Goal: Task Accomplishment & Management: Manage account settings

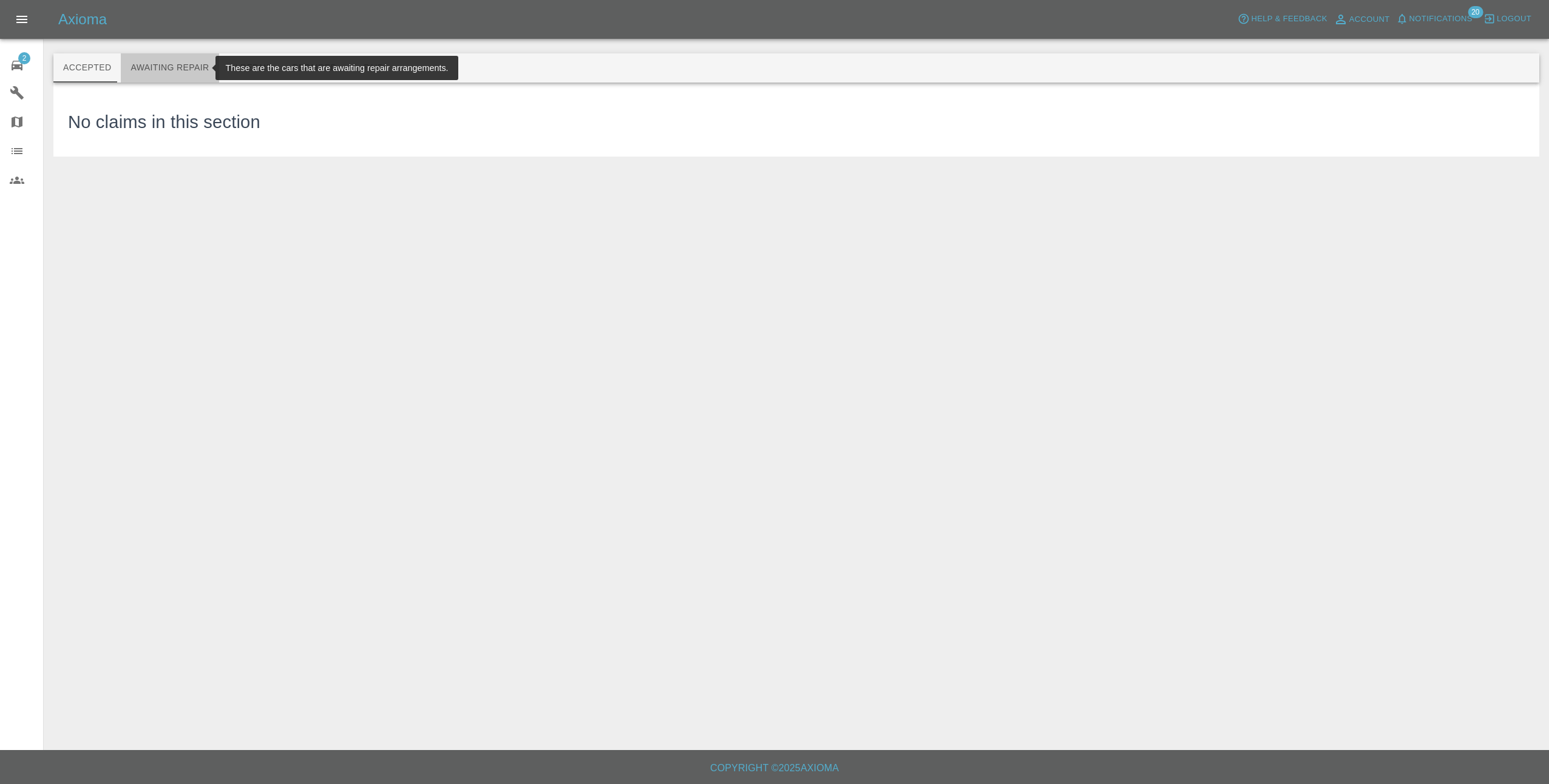
click at [203, 59] on button "Awaiting Repair" at bounding box center [169, 68] width 97 height 29
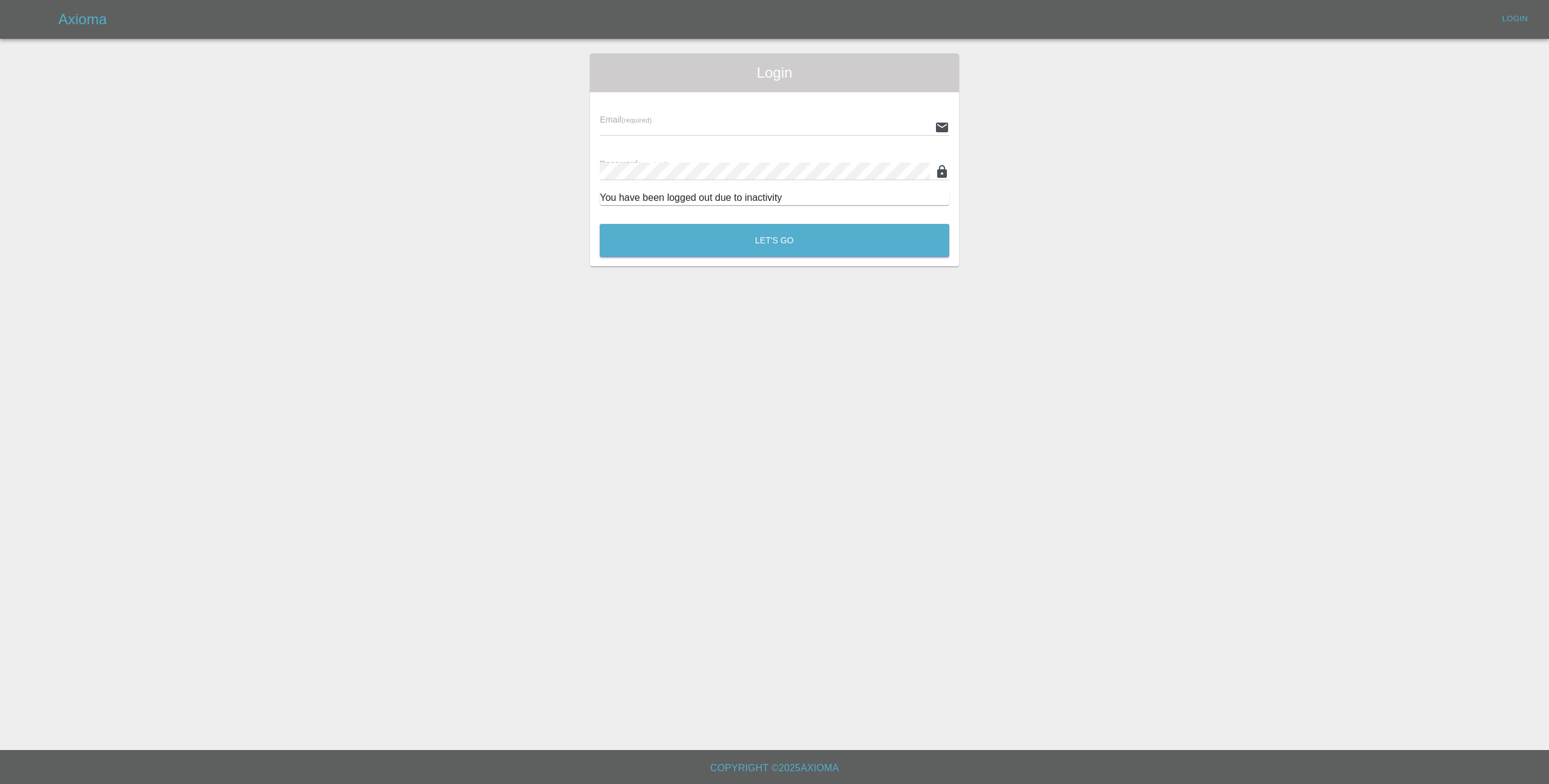
type input "[EMAIL_ADDRESS][DOMAIN_NAME]"
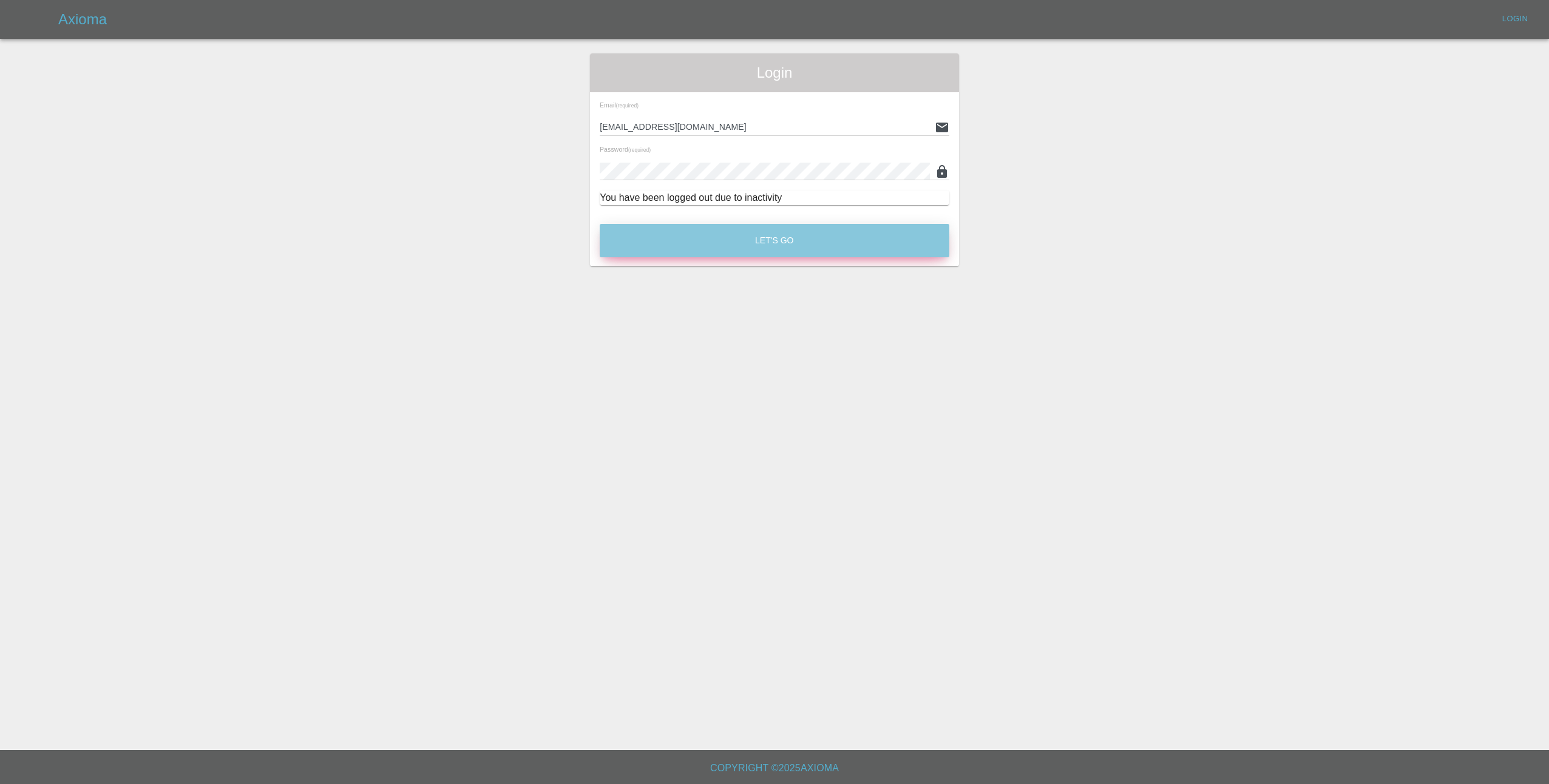
click at [726, 232] on button "Let's Go" at bounding box center [774, 240] width 349 height 33
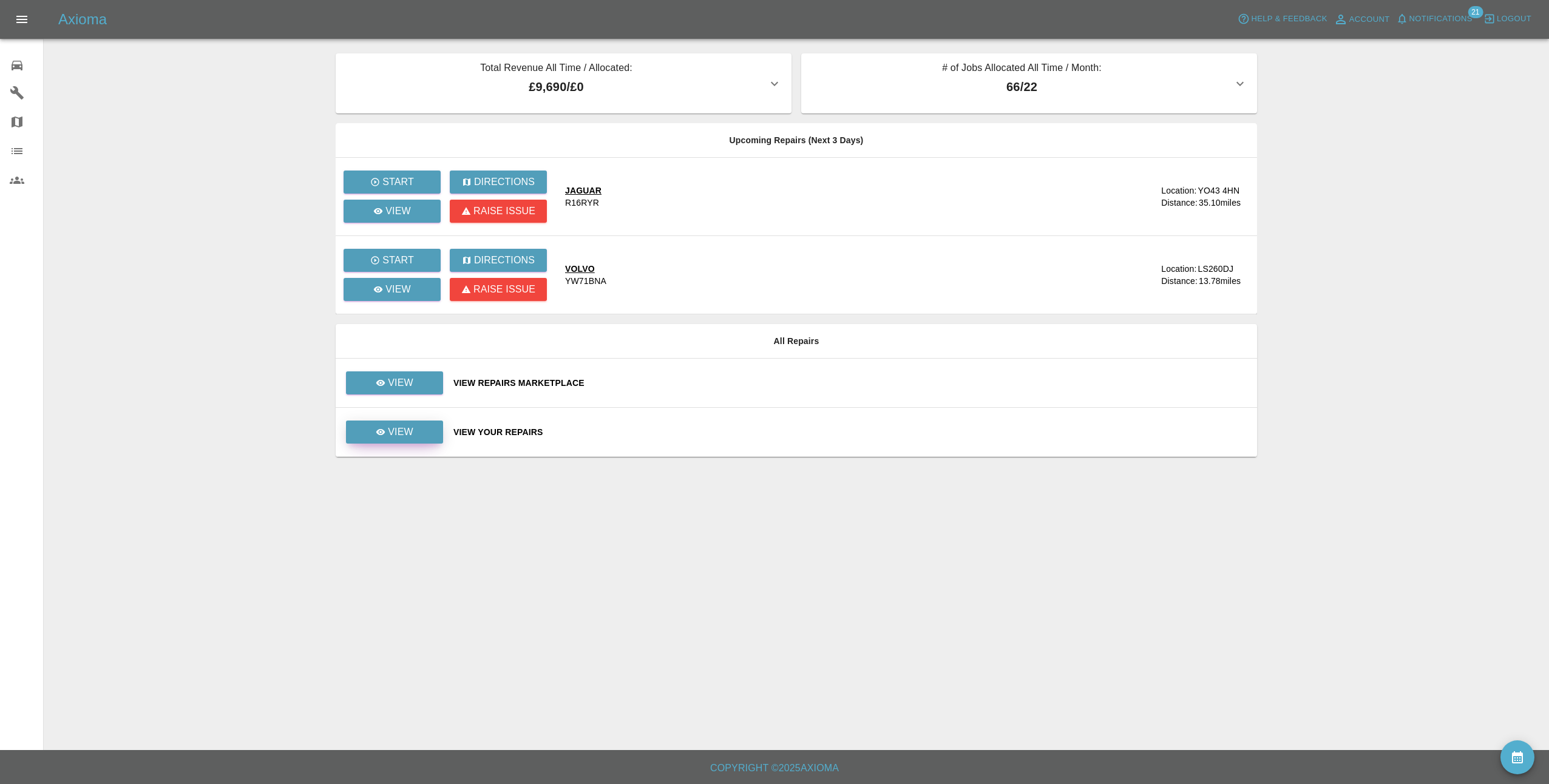
click at [412, 433] on p "View" at bounding box center [401, 432] width 25 height 15
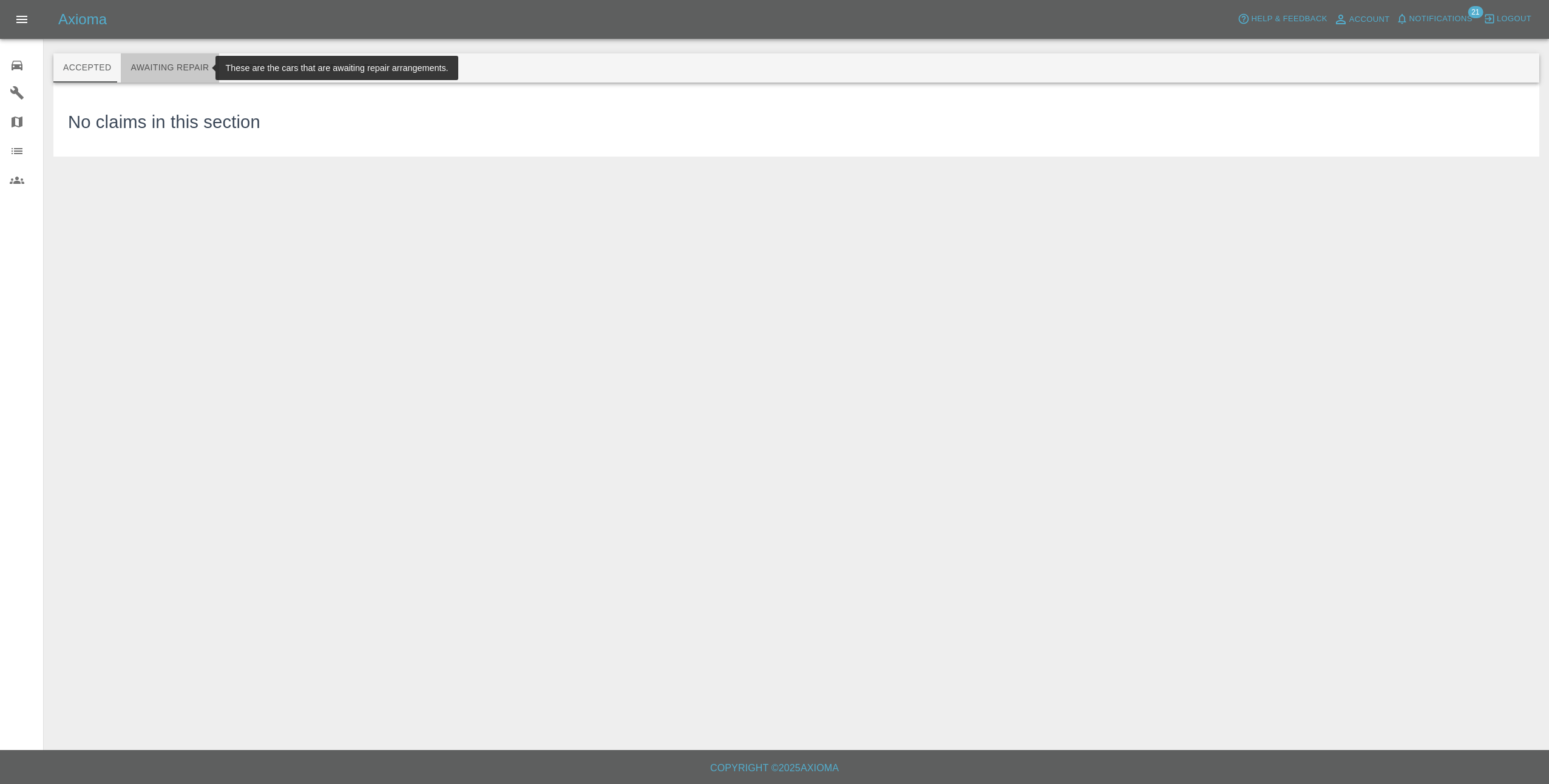
click at [171, 67] on button "Awaiting Repair" at bounding box center [169, 68] width 97 height 29
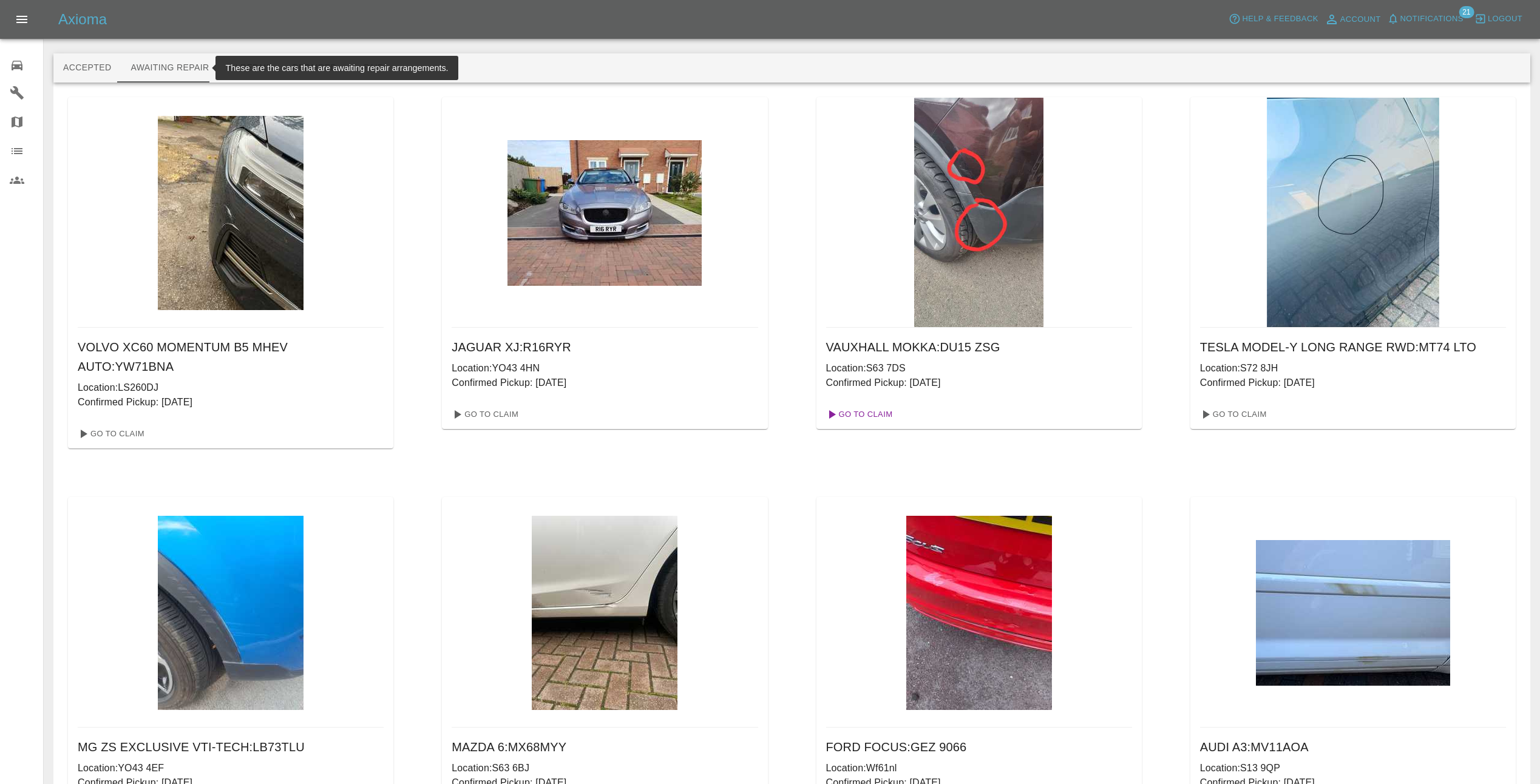
click at [858, 417] on link "Go To Claim" at bounding box center [859, 415] width 75 height 20
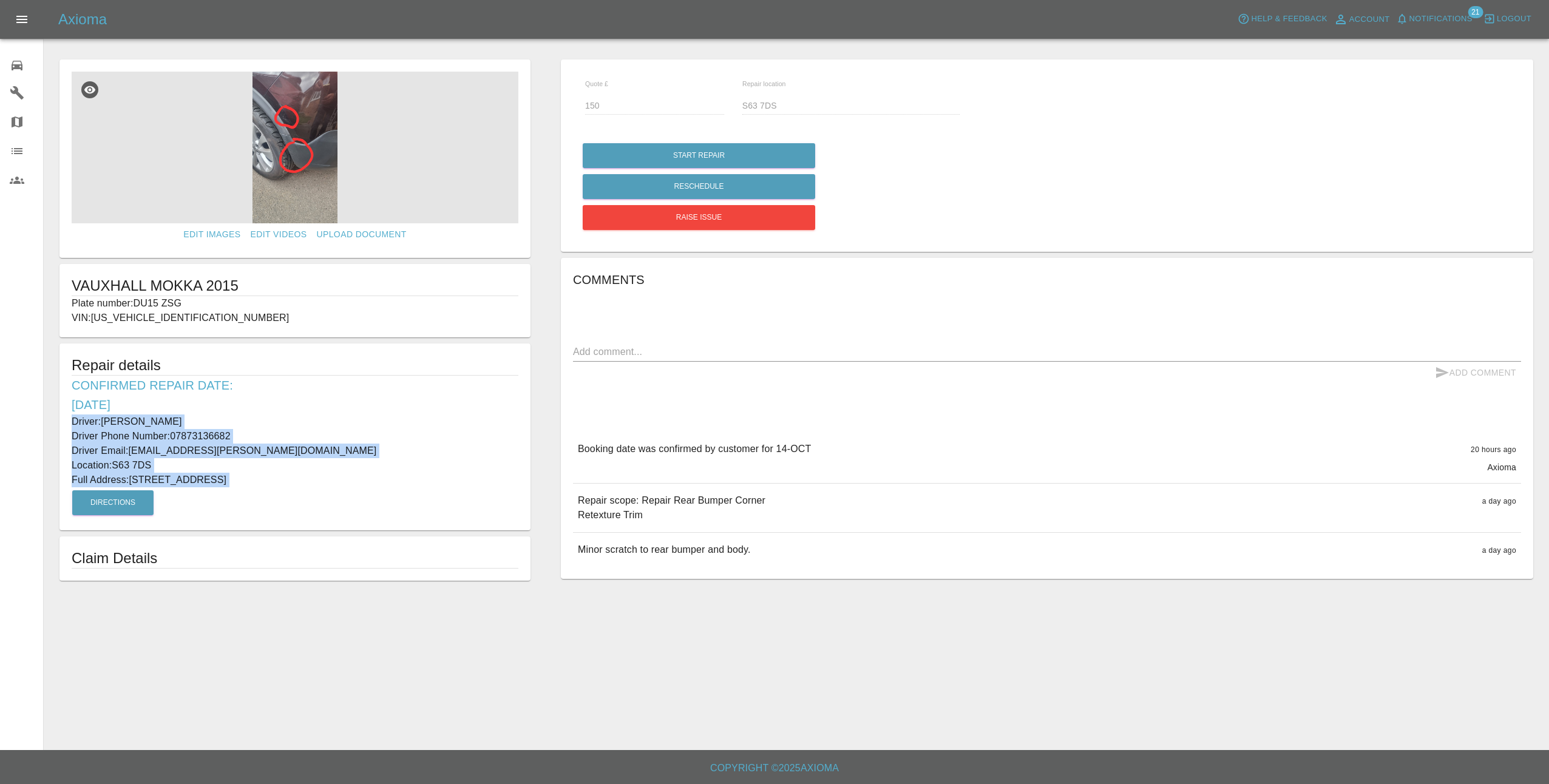
drag, startPoint x: 71, startPoint y: 418, endPoint x: 448, endPoint y: 491, distance: 384.0
click at [448, 491] on div "Repair details Confirmed Repair Date: [DATE] Driver: [PERSON_NAME] Driver Phone…" at bounding box center [294, 437] width 471 height 187
copy div "Driver: [PERSON_NAME] Driver Phone Number: 07873136682 Driver Email: [PERSON_NA…"
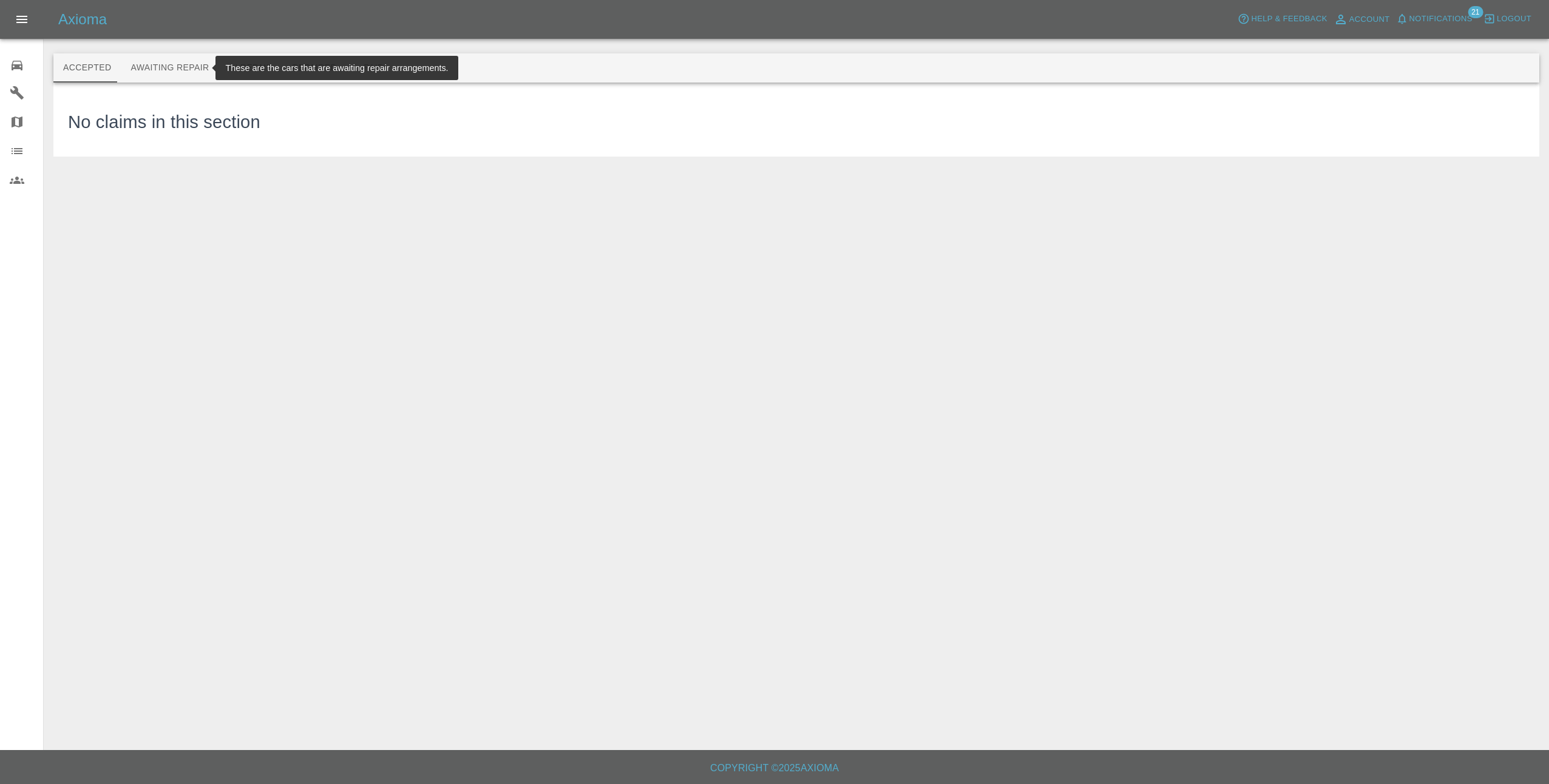
click at [195, 70] on button "Awaiting Repair" at bounding box center [169, 68] width 97 height 29
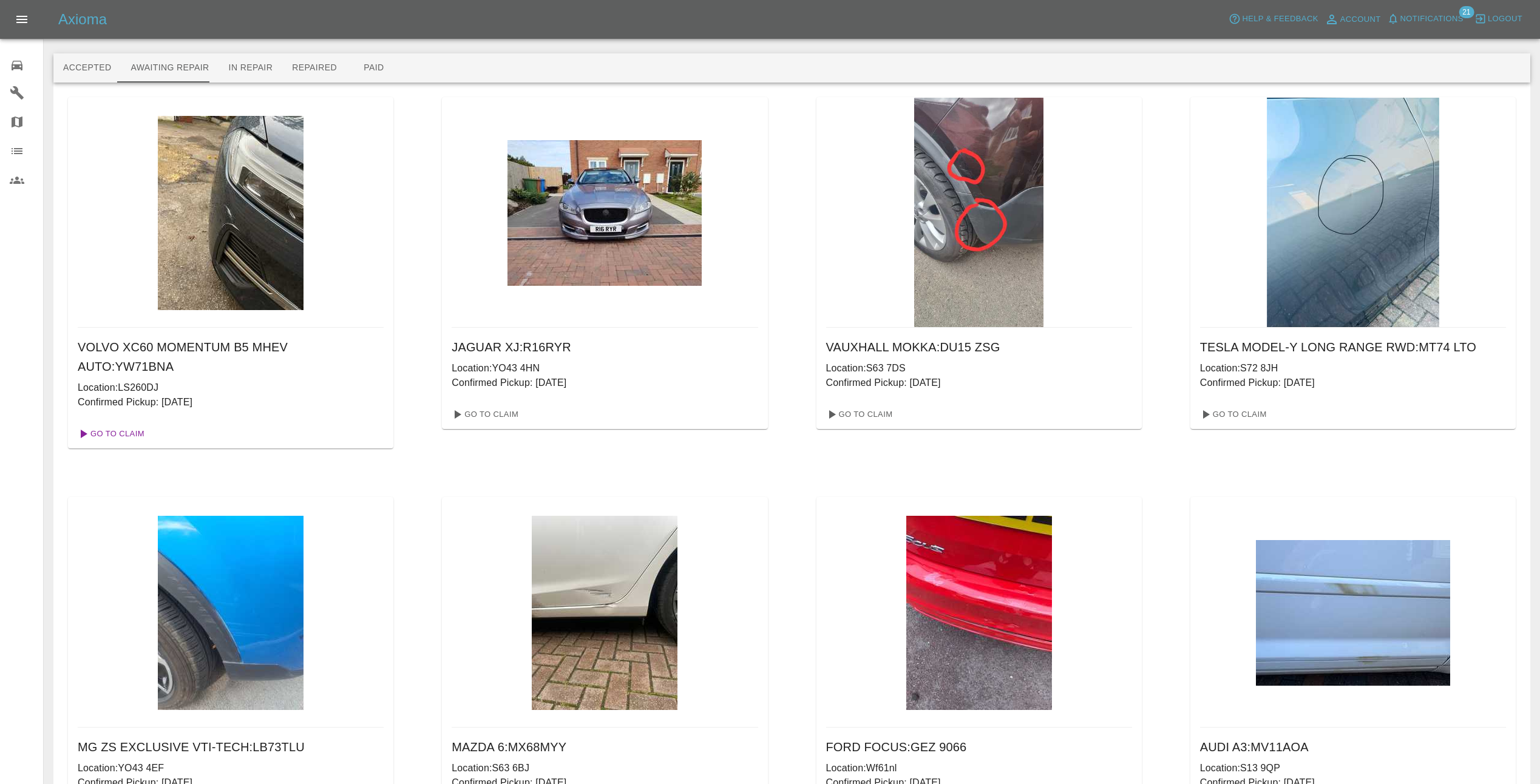
click at [121, 424] on link "Go To Claim" at bounding box center [110, 434] width 75 height 20
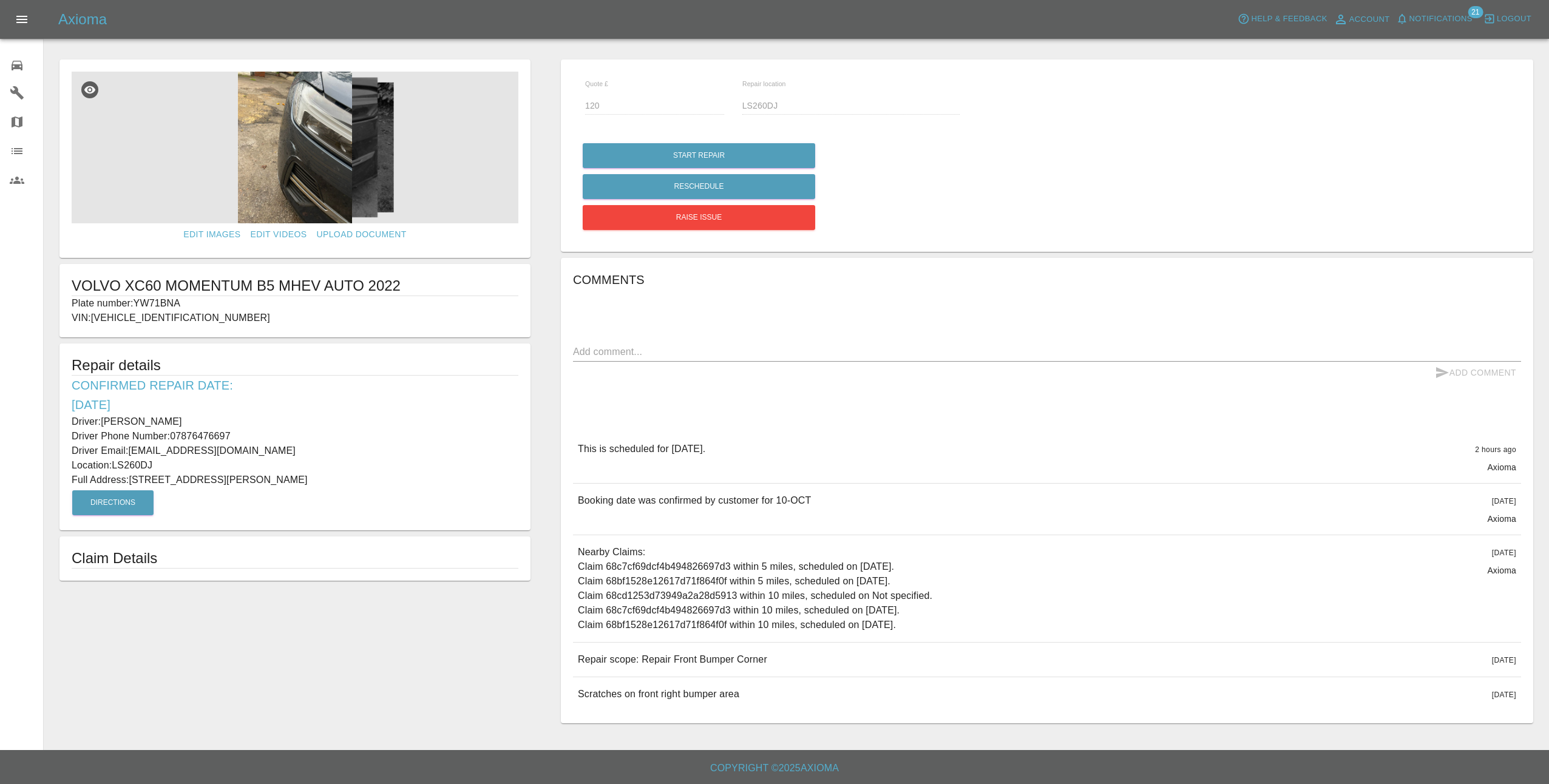
click at [303, 162] on img at bounding box center [294, 147] width 447 height 152
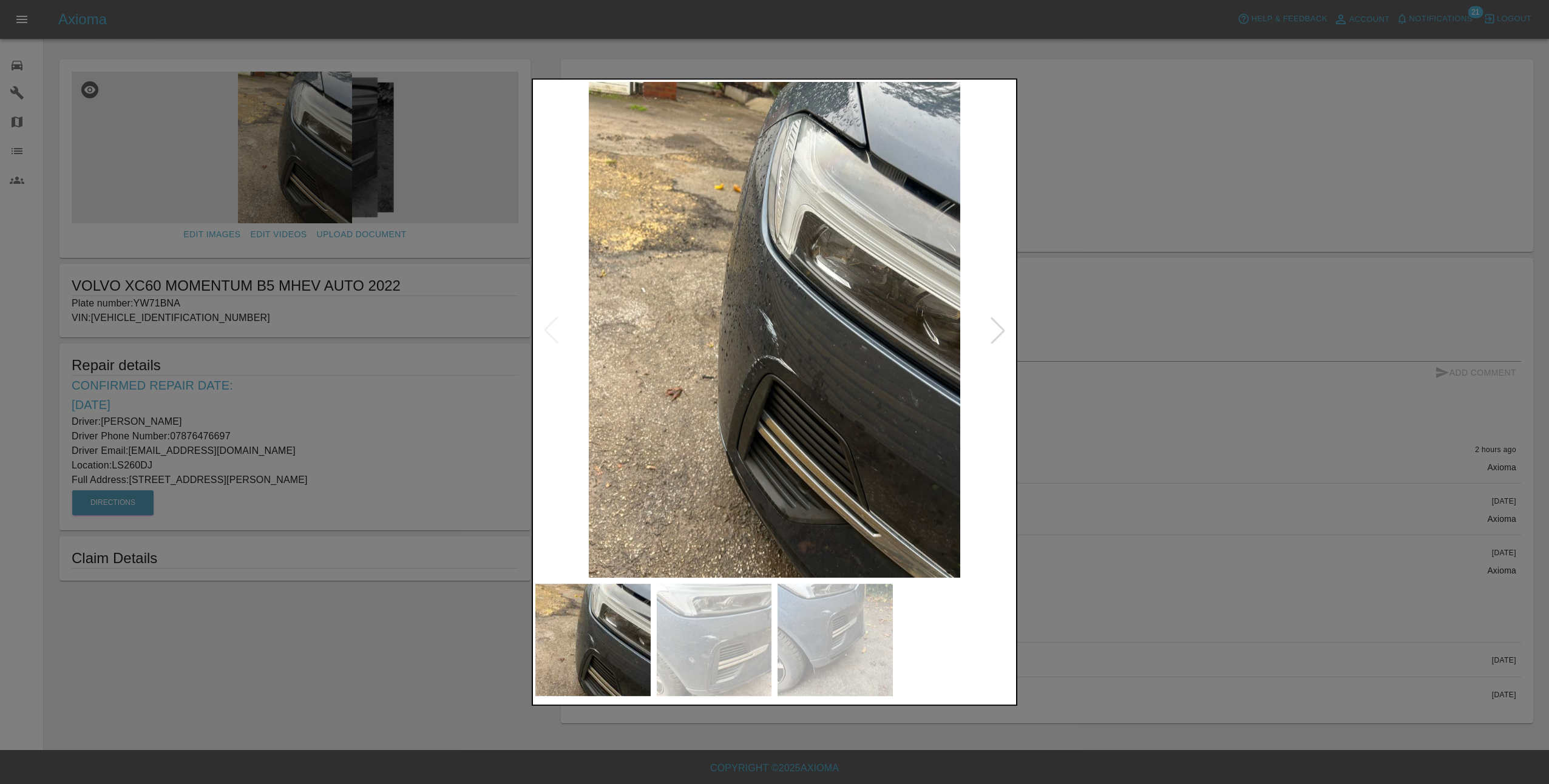
click at [1002, 336] on div at bounding box center [998, 330] width 27 height 27
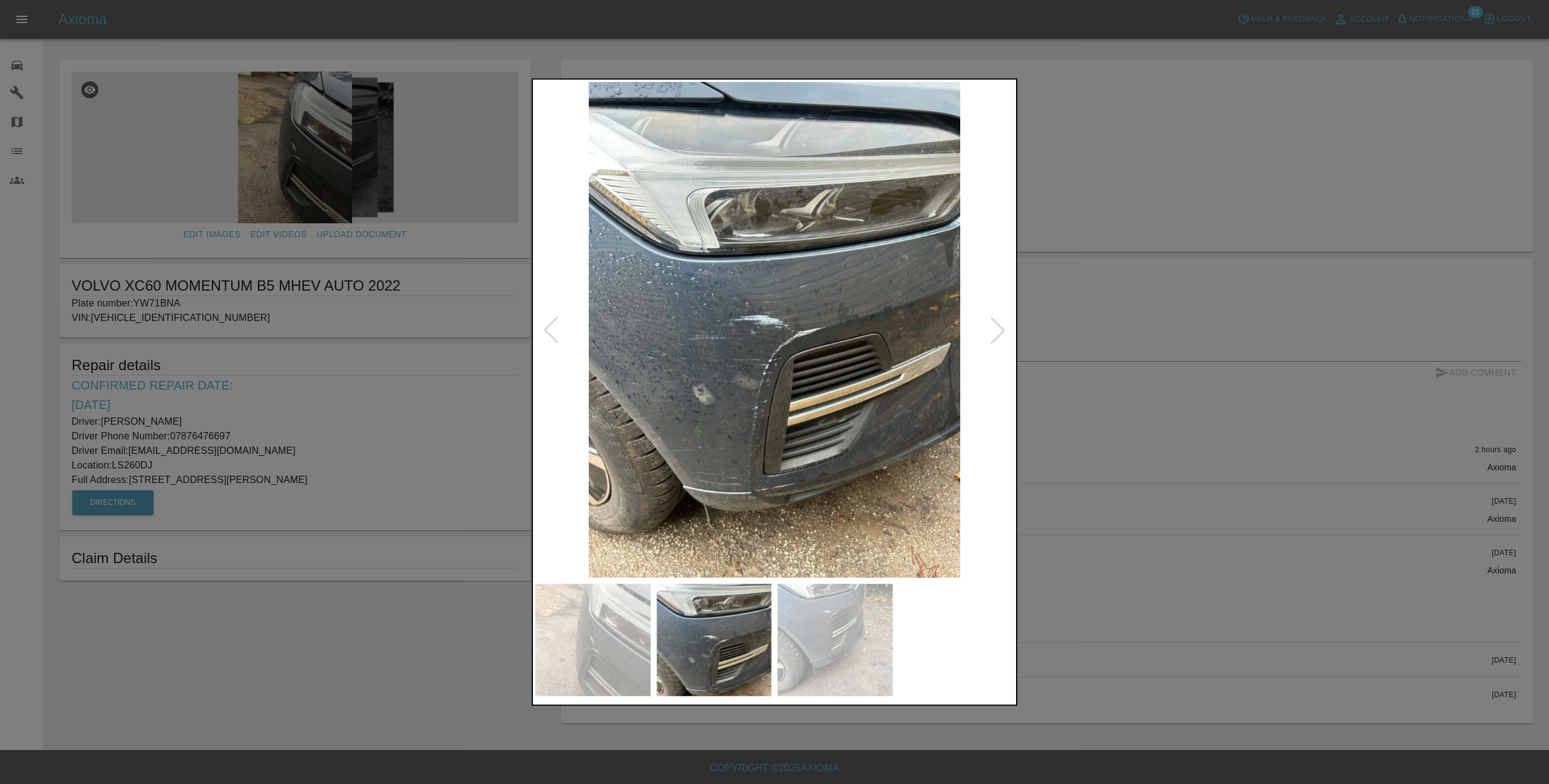
click at [1003, 329] on div at bounding box center [998, 330] width 27 height 27
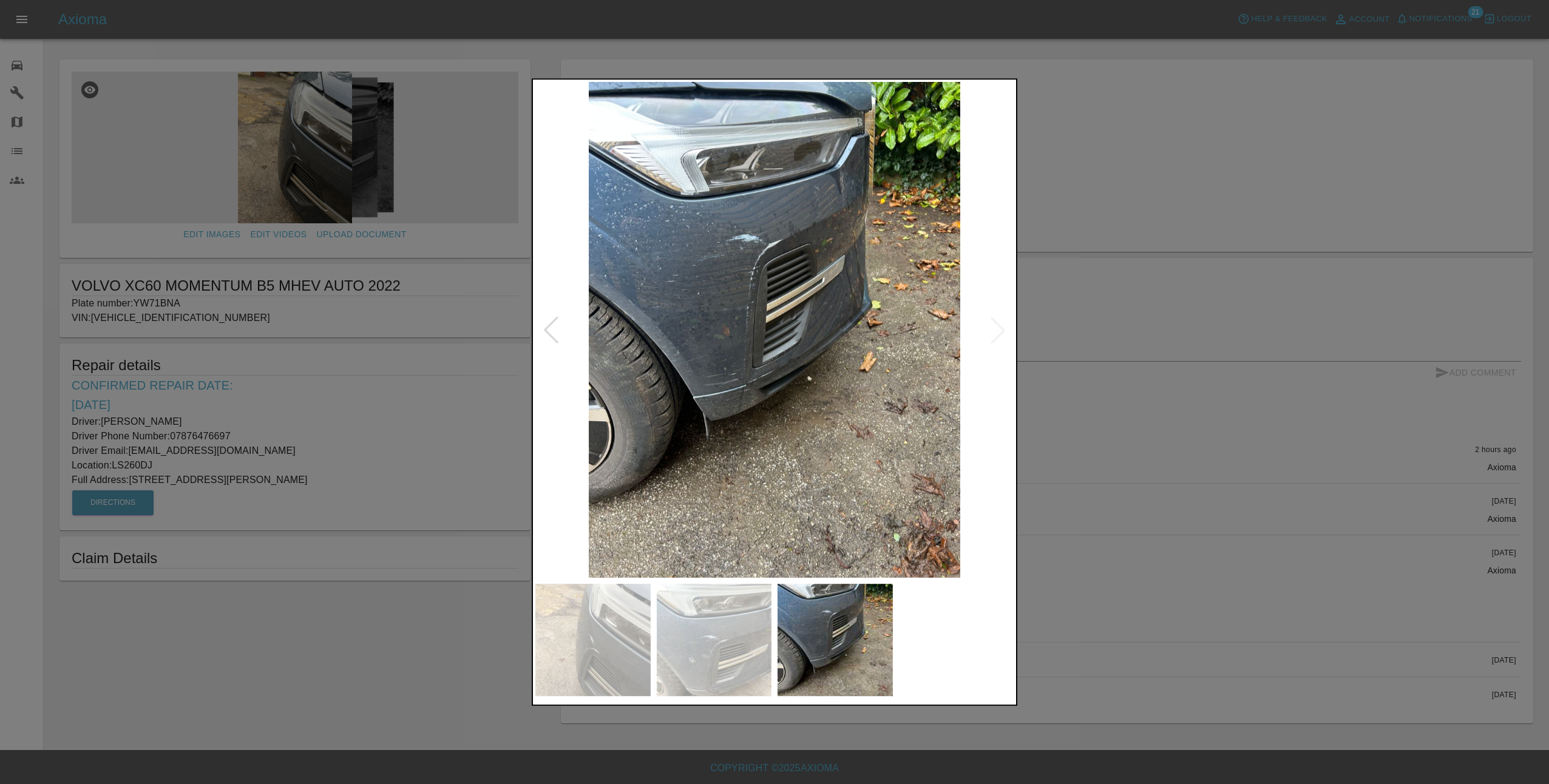
click at [1003, 329] on img at bounding box center [775, 330] width 478 height 496
click at [555, 336] on div at bounding box center [551, 330] width 27 height 27
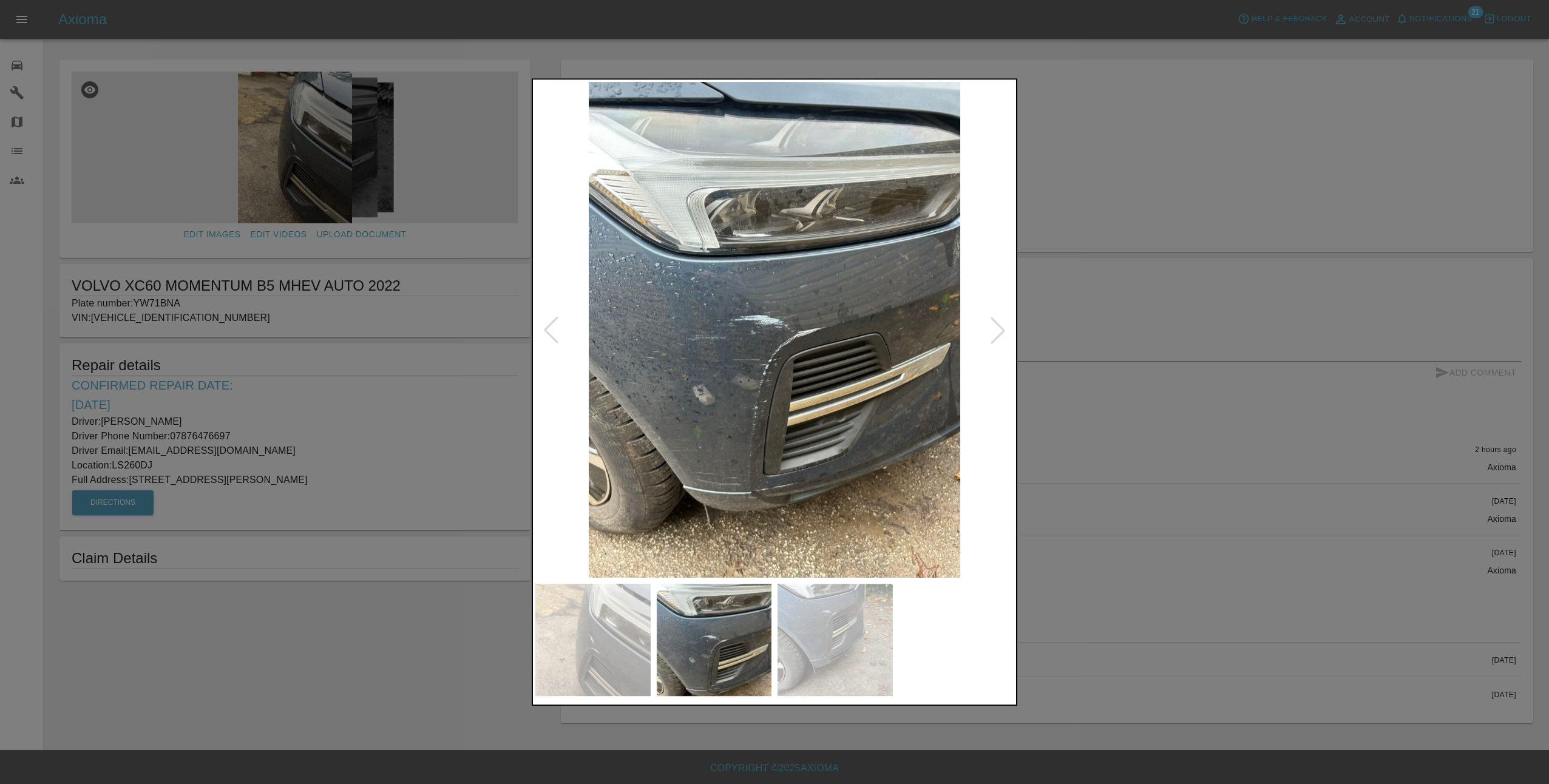
click at [1025, 464] on div at bounding box center [774, 392] width 1549 height 784
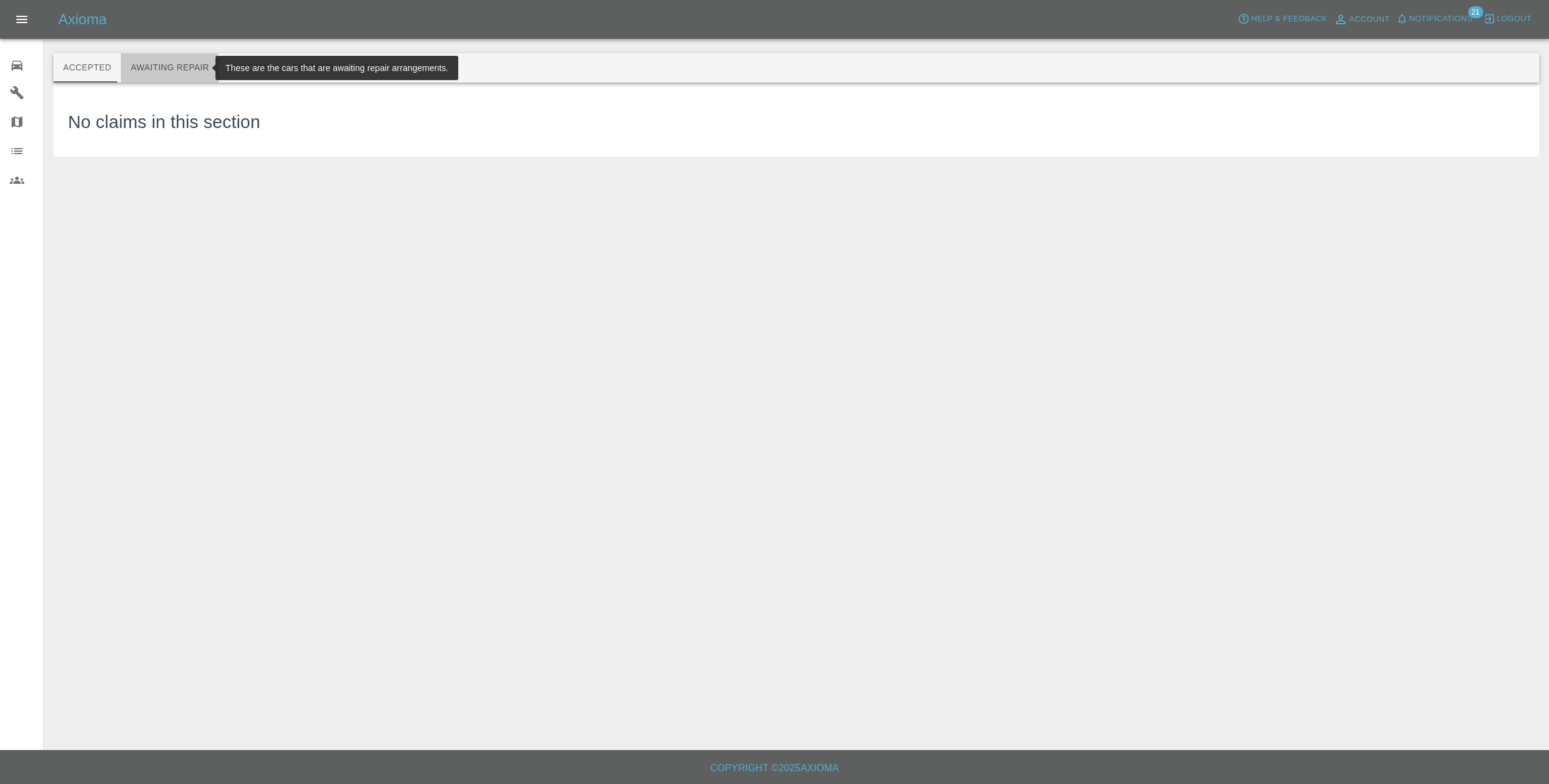
click at [165, 70] on button "Awaiting Repair" at bounding box center [169, 68] width 97 height 29
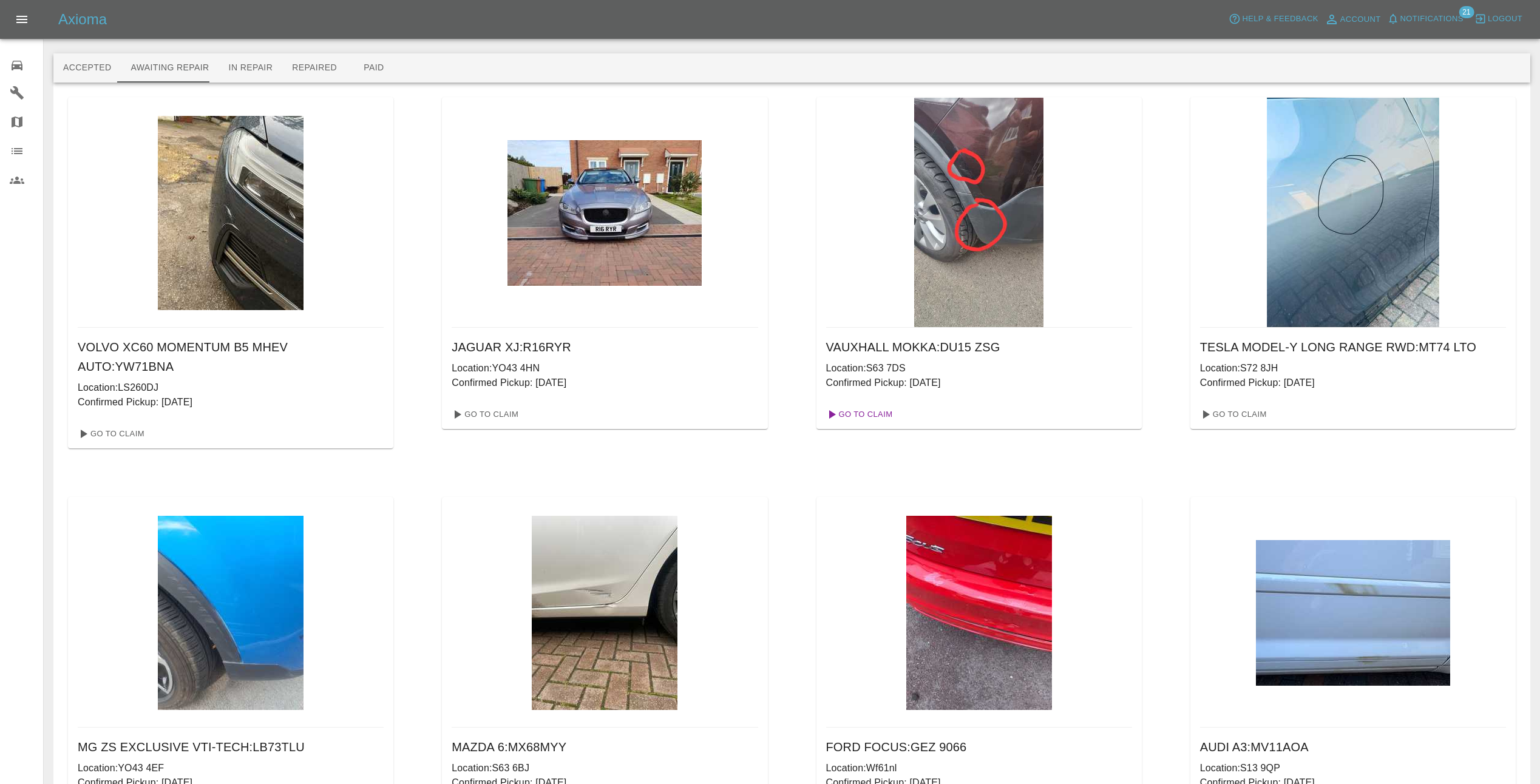
click at [868, 414] on link "Go To Claim" at bounding box center [859, 415] width 75 height 20
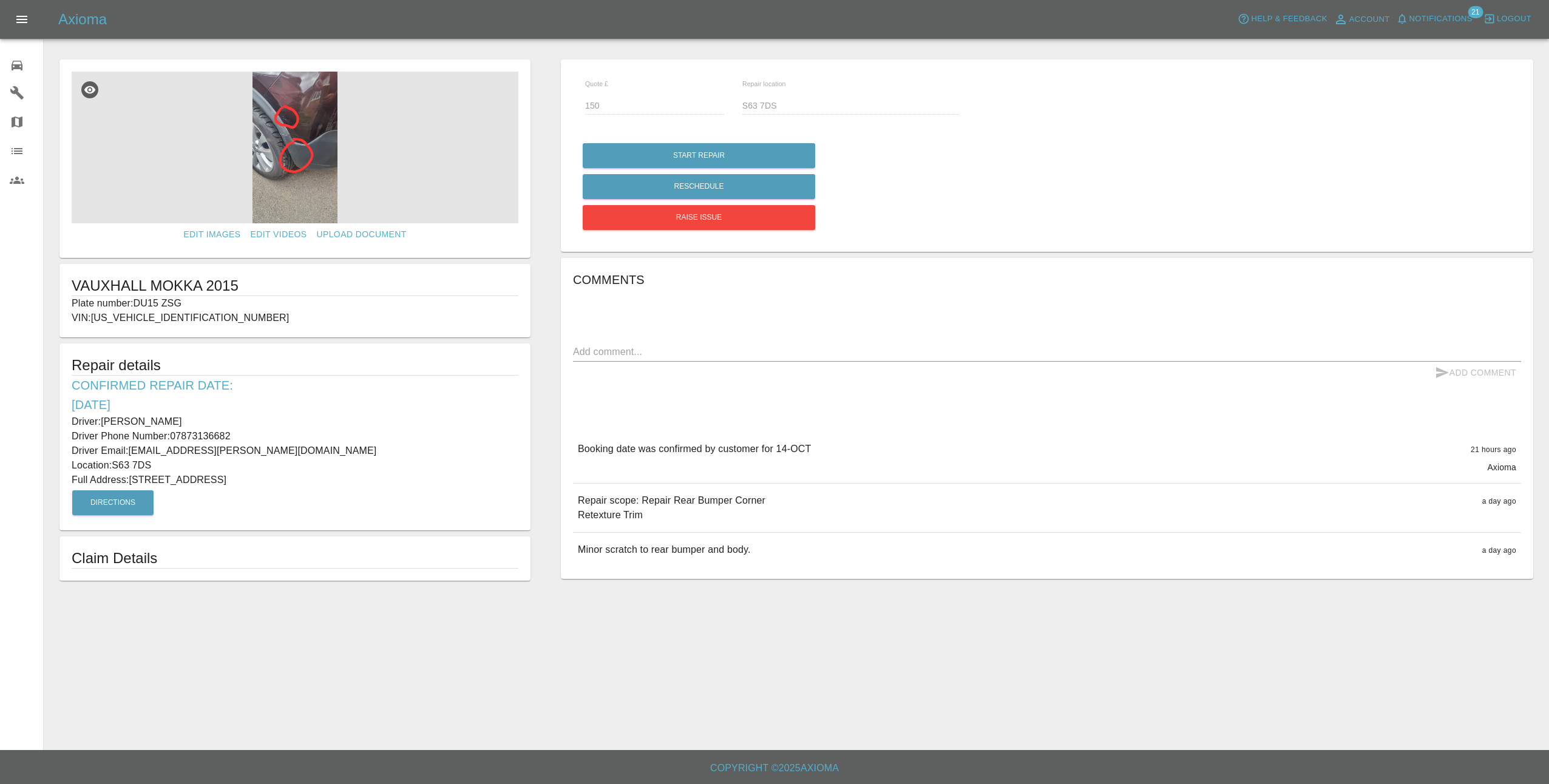
click at [306, 167] on img at bounding box center [294, 147] width 447 height 152
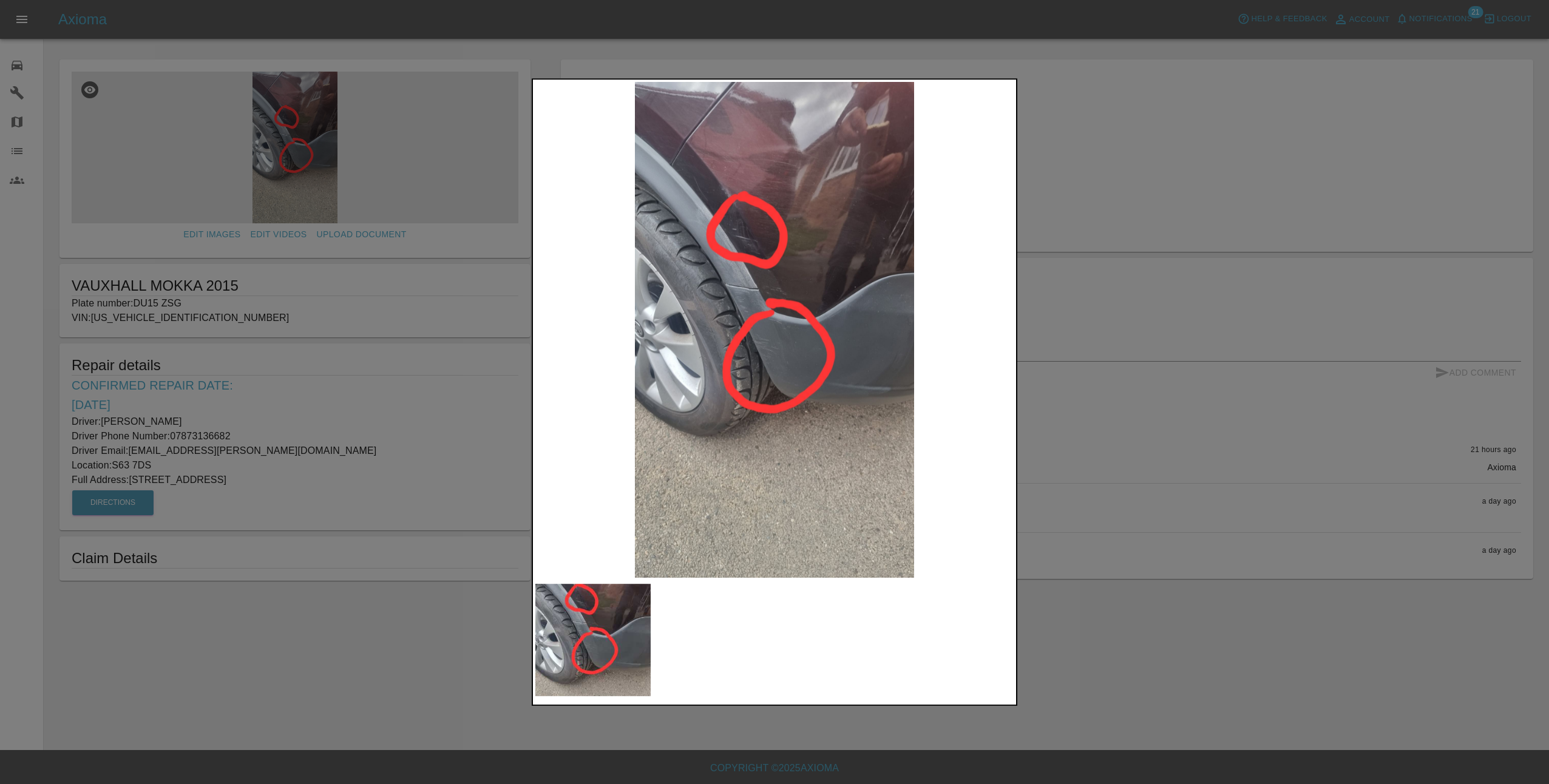
click at [852, 330] on img at bounding box center [775, 330] width 478 height 496
click at [751, 348] on img at bounding box center [775, 330] width 478 height 496
click at [1165, 175] on div at bounding box center [774, 392] width 1549 height 784
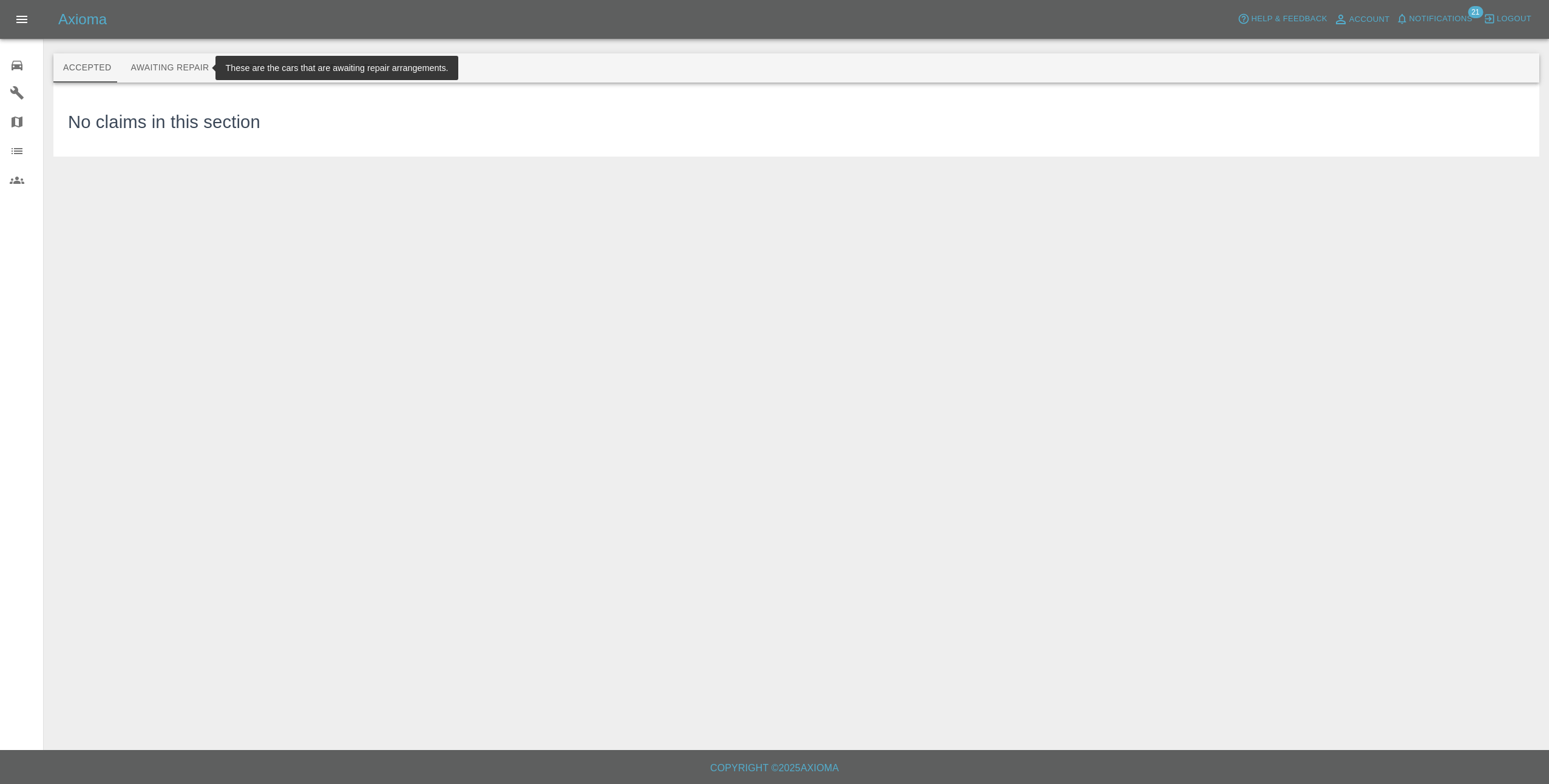
click at [151, 64] on button "Awaiting Repair" at bounding box center [169, 68] width 97 height 29
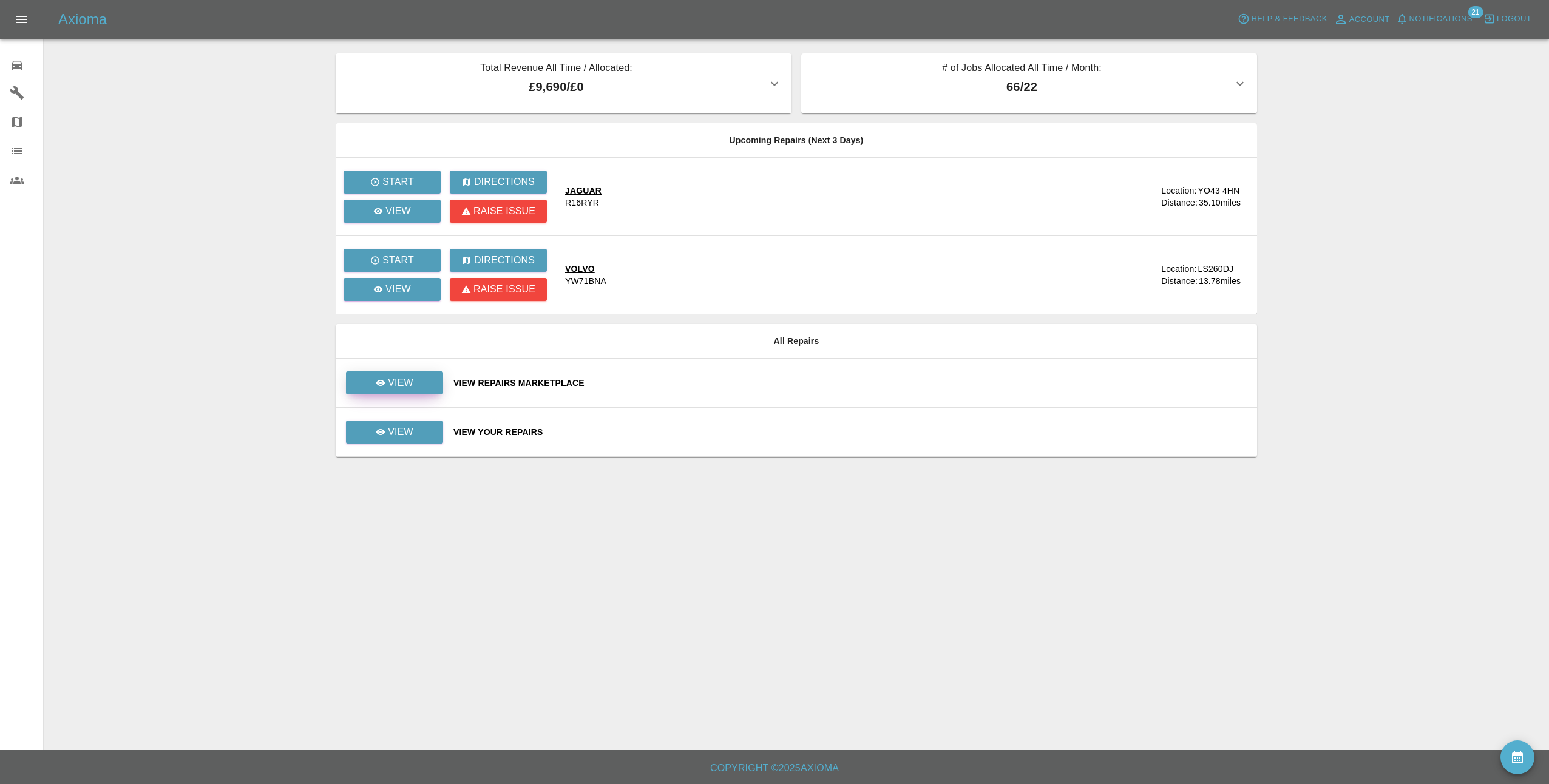
click at [384, 380] on icon at bounding box center [380, 383] width 10 height 10
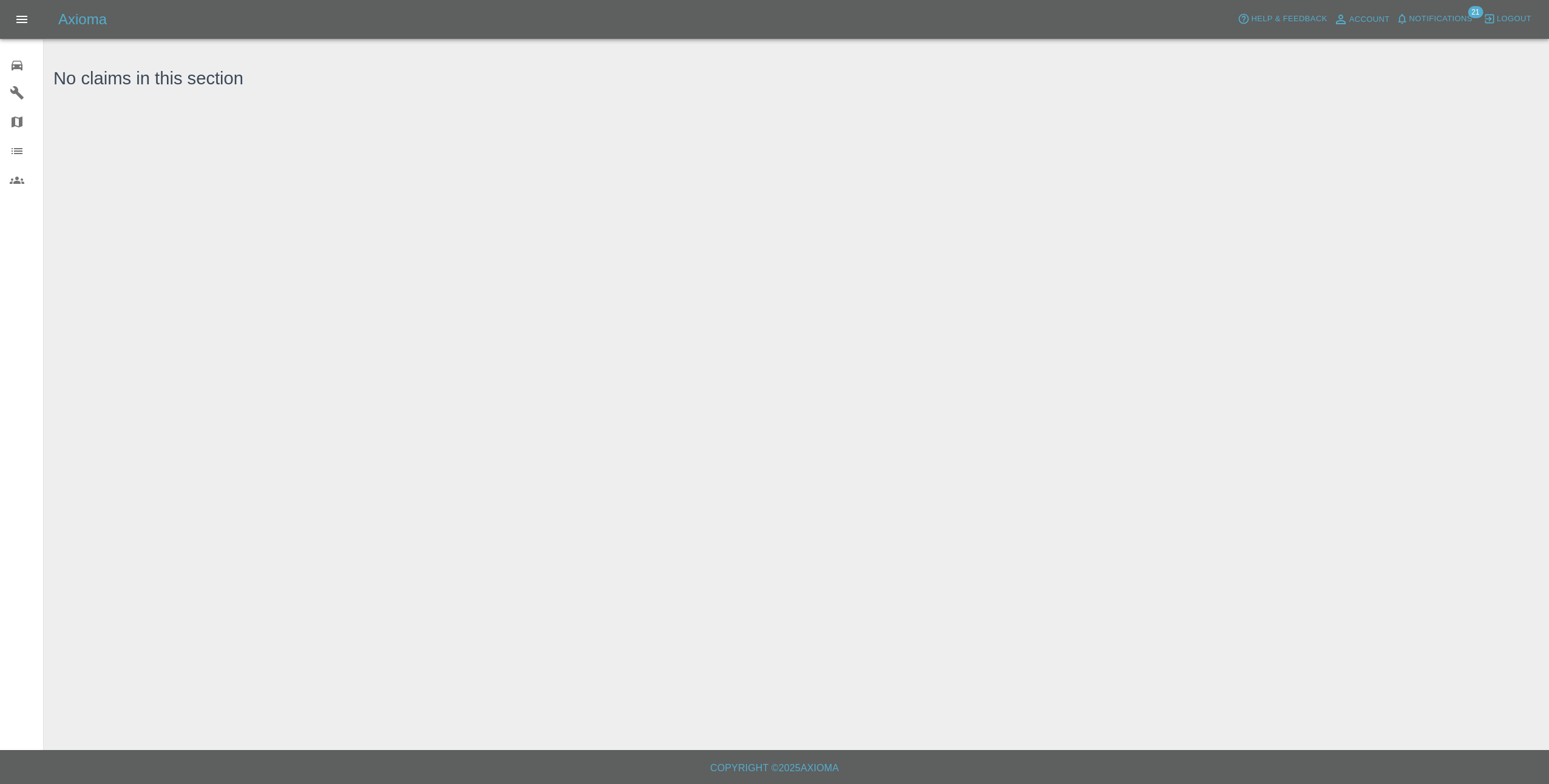
click at [10, 61] on icon at bounding box center [17, 66] width 15 height 15
